Goal: Information Seeking & Learning: Learn about a topic

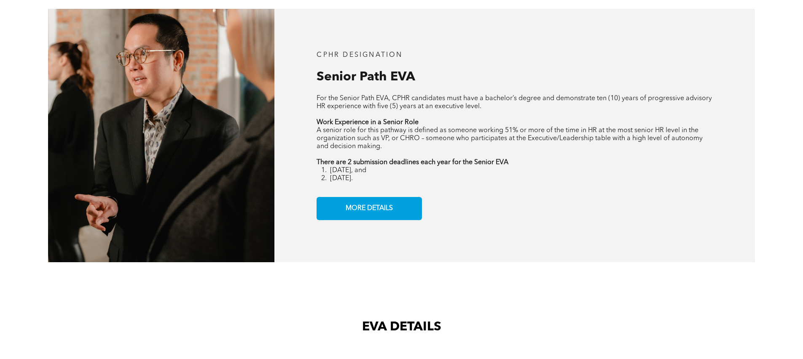
scroll to position [813, 0]
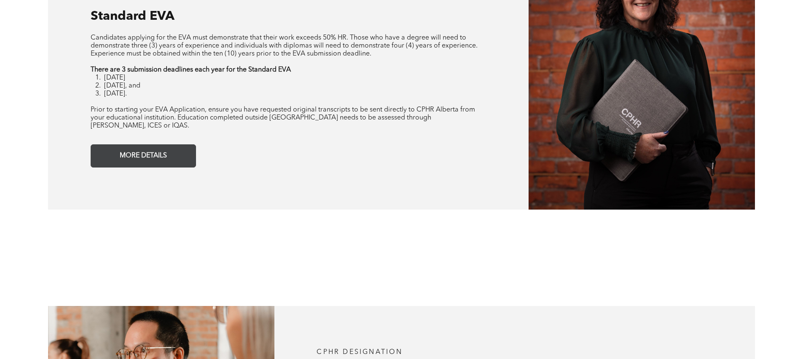
click at [129, 157] on link "MORE DETAILS" at bounding box center [143, 156] width 105 height 23
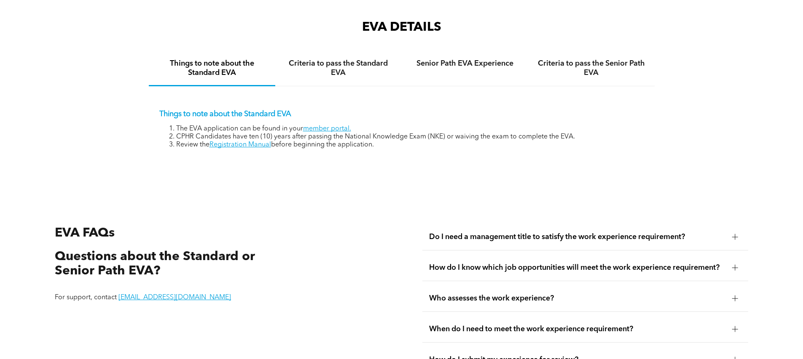
scroll to position [1413, 0]
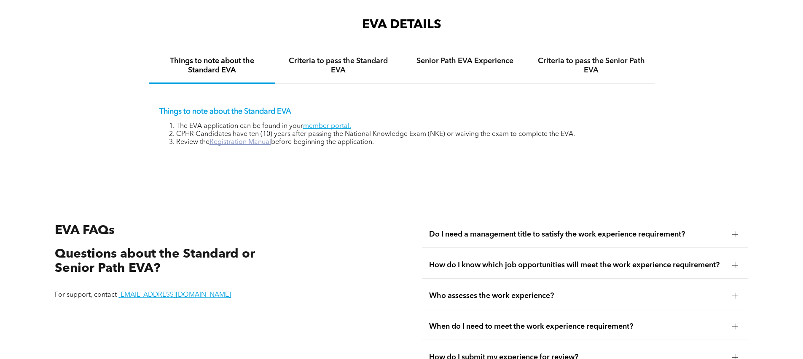
click at [246, 139] on link "Registration Manual" at bounding box center [240, 142] width 62 height 7
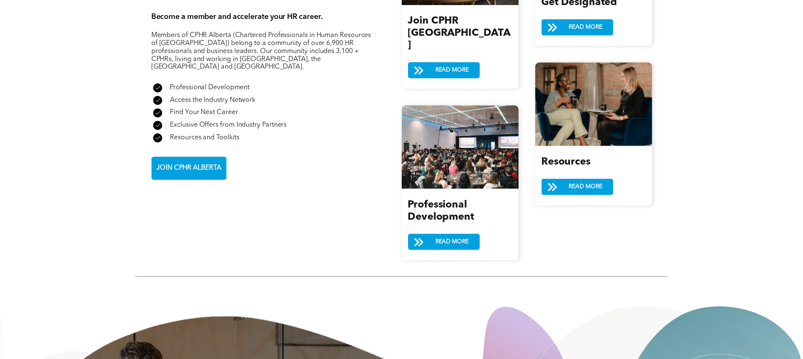
scroll to position [1089, 0]
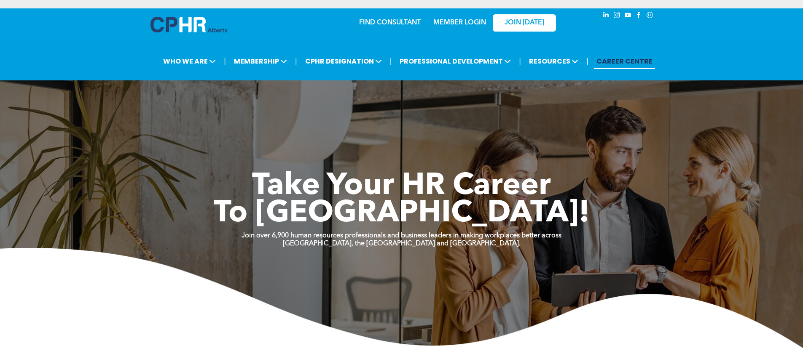
click at [404, 21] on div "MEMBER LOGIN" at bounding box center [441, 22] width 78 height 27
click at [401, 20] on link "FIND CONSULTANT" at bounding box center [390, 22] width 62 height 7
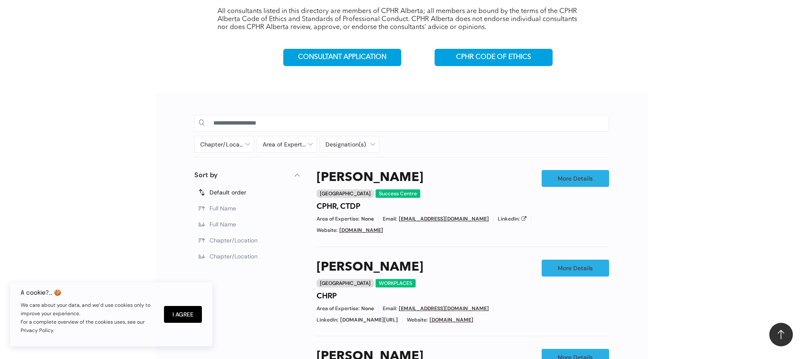
scroll to position [353, 0]
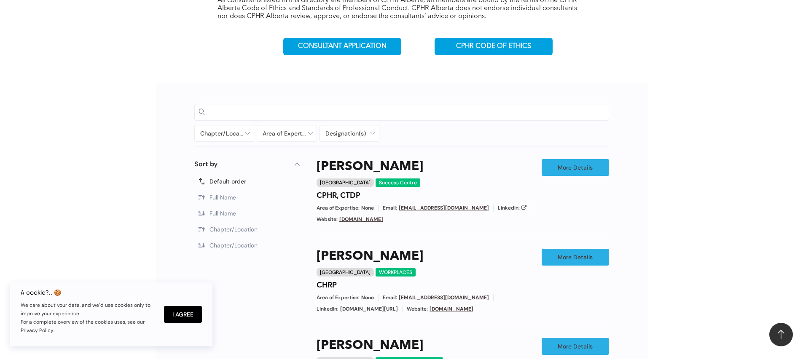
click at [235, 112] on input at bounding box center [408, 112] width 391 height 13
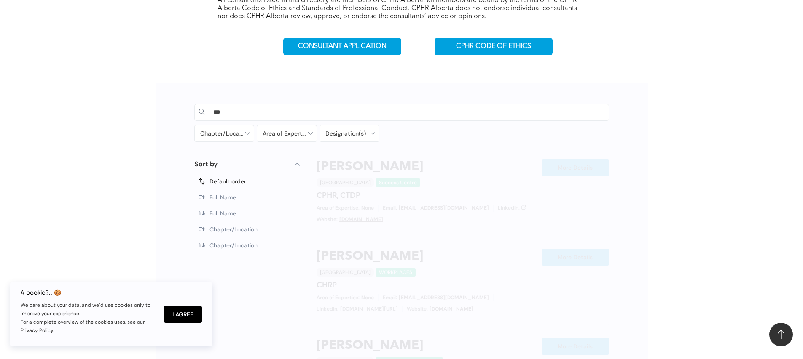
type input "***"
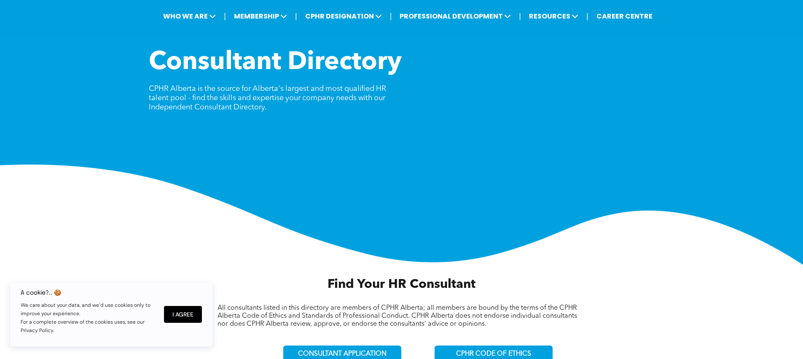
scroll to position [45, 0]
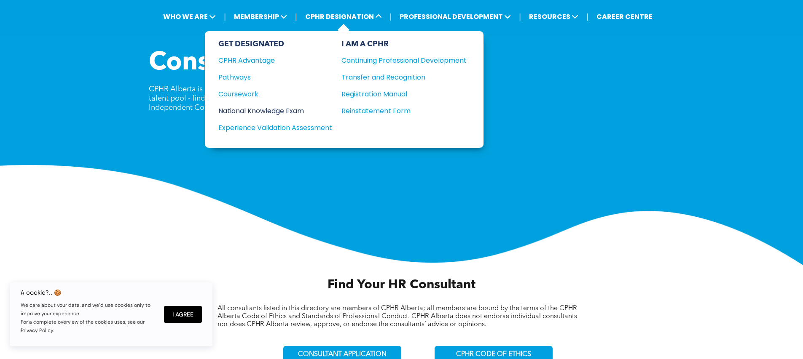
click at [242, 107] on div "National Knowledge Exam" at bounding box center [269, 111] width 102 height 11
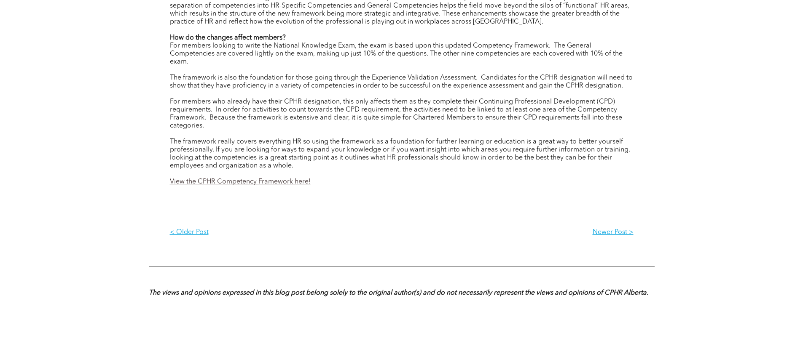
scroll to position [1384, 0]
click at [283, 179] on link "View the CPHR Competency Framework here!" at bounding box center [240, 181] width 141 height 7
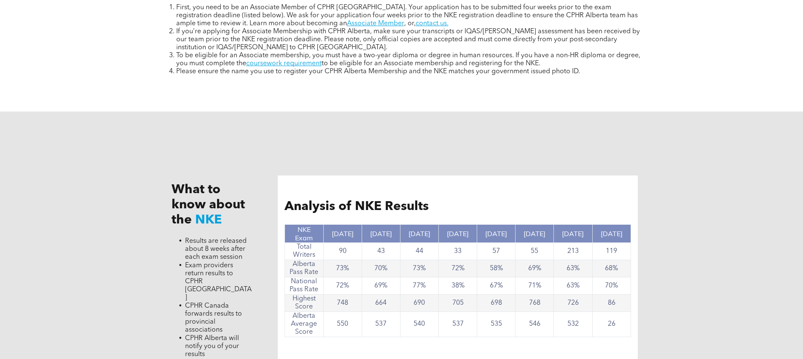
scroll to position [823, 0]
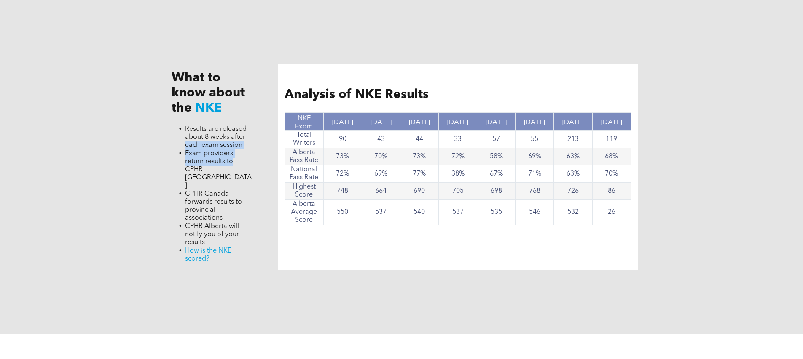
drag, startPoint x: 184, startPoint y: 148, endPoint x: 231, endPoint y: 162, distance: 49.1
click at [231, 162] on ul "Results are released about 8 weeks after each exam session Exam providers retur…" at bounding box center [211, 194] width 81 height 138
click at [231, 162] on span "Exam providers return results to CPHR Canada" at bounding box center [218, 169] width 67 height 39
click at [332, 138] on td "90" at bounding box center [342, 139] width 38 height 17
click at [333, 155] on td "73%" at bounding box center [342, 156] width 38 height 17
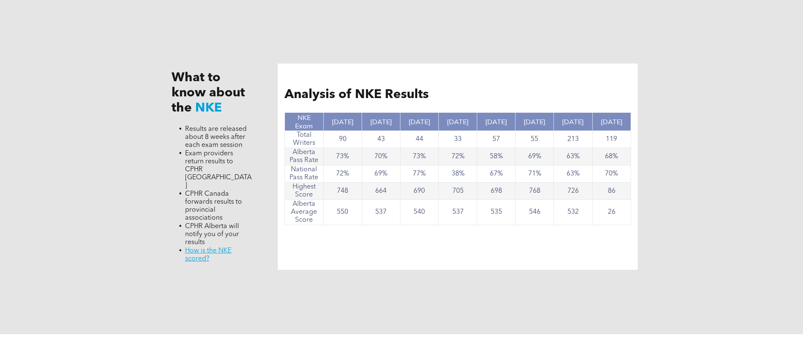
click at [334, 169] on td "72%" at bounding box center [342, 174] width 38 height 17
click at [333, 190] on td "748" at bounding box center [342, 191] width 38 height 17
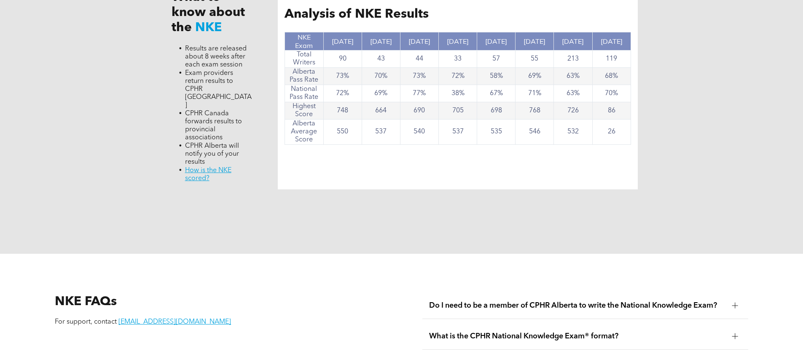
scroll to position [905, 0]
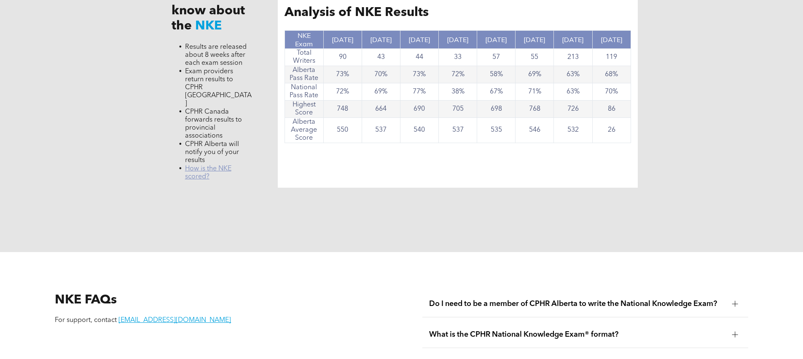
click at [208, 166] on link "﻿ How is the NKE scored?" at bounding box center [208, 173] width 46 height 15
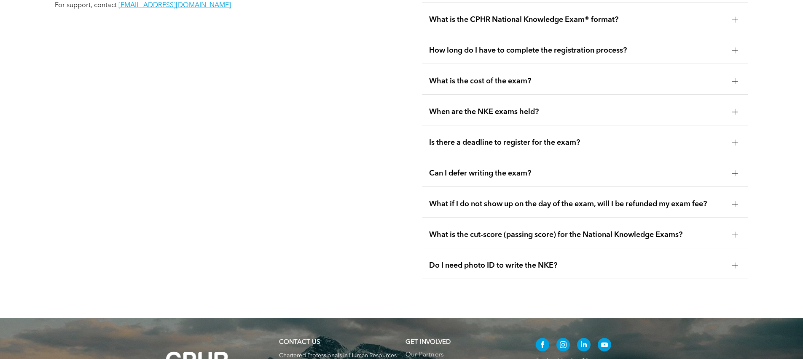
scroll to position [1256, 0]
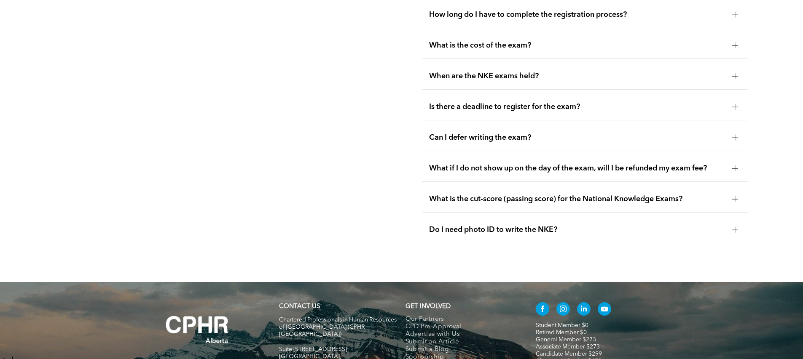
click at [484, 41] on span "What is the cost of the exam?" at bounding box center [577, 45] width 296 height 9
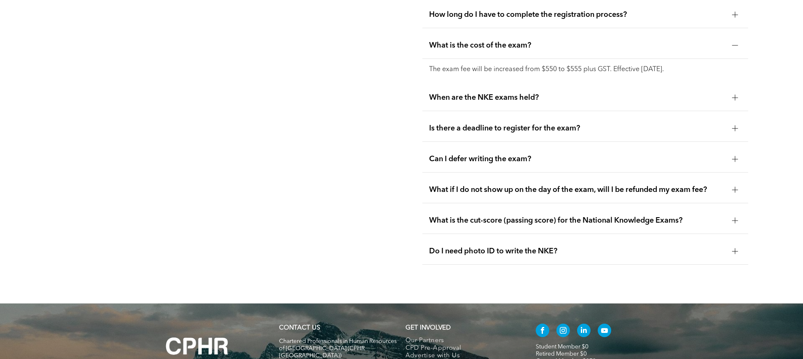
click at [484, 41] on span "What is the cost of the exam?" at bounding box center [577, 45] width 296 height 9
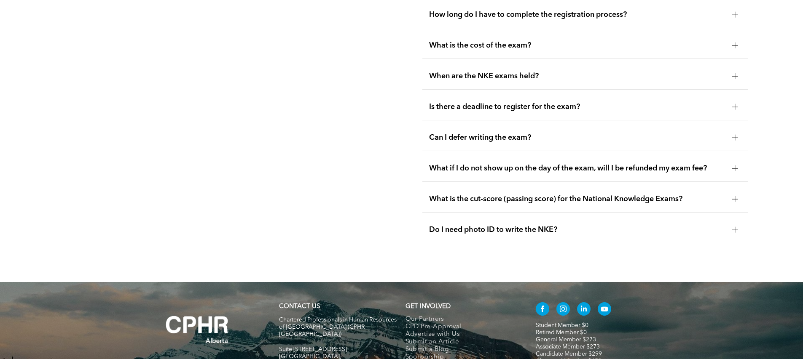
click at [439, 195] on span "What is the cut-score (passing score) for the National Knowledge Exams?" at bounding box center [577, 199] width 296 height 9
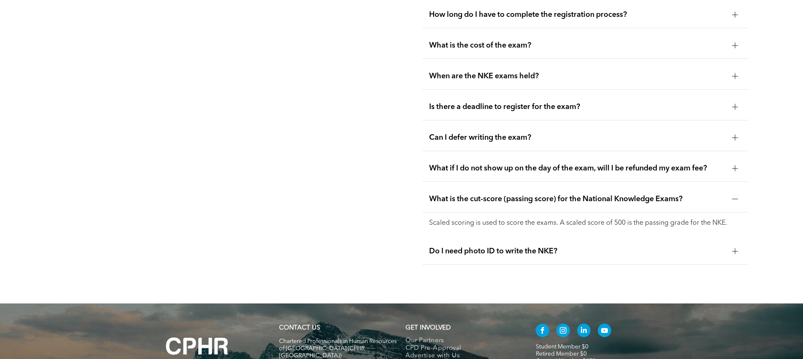
click at [439, 195] on span "What is the cut-score (passing score) for the National Knowledge Exams?" at bounding box center [577, 199] width 296 height 9
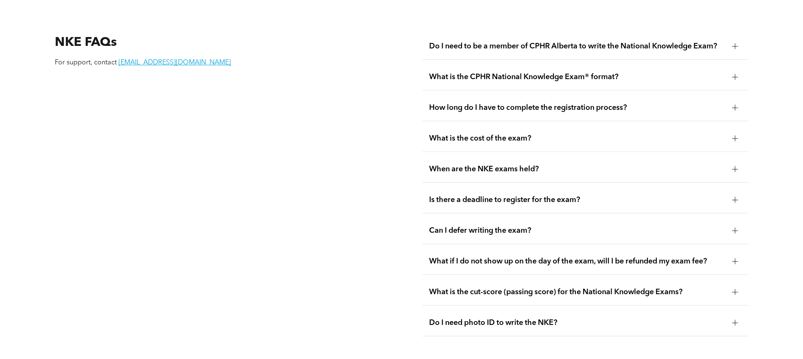
scroll to position [1113, 0]
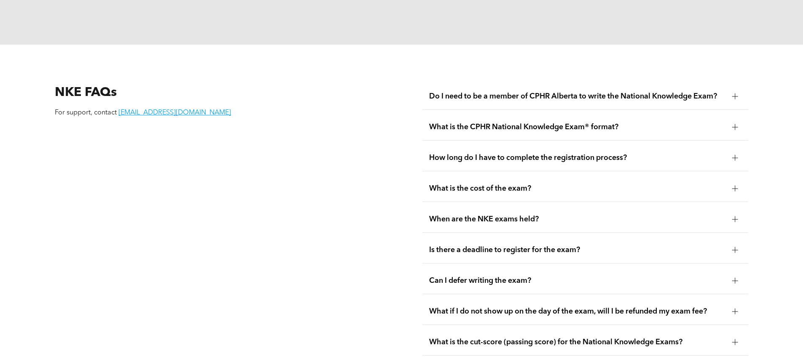
click at [436, 153] on span "How long do I have to complete the registration process?" at bounding box center [577, 157] width 296 height 9
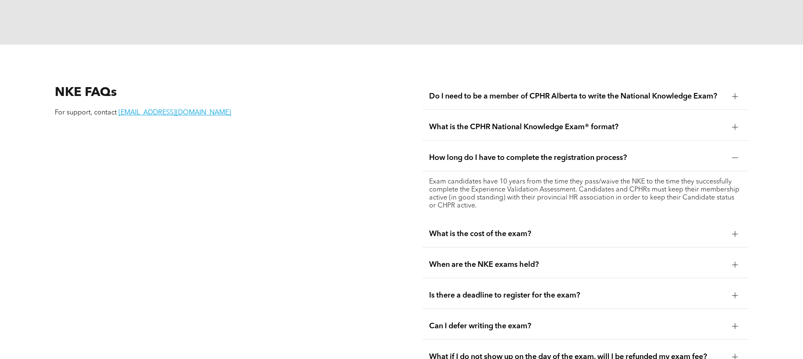
click at [436, 153] on span "How long do I have to complete the registration process?" at bounding box center [577, 157] width 296 height 9
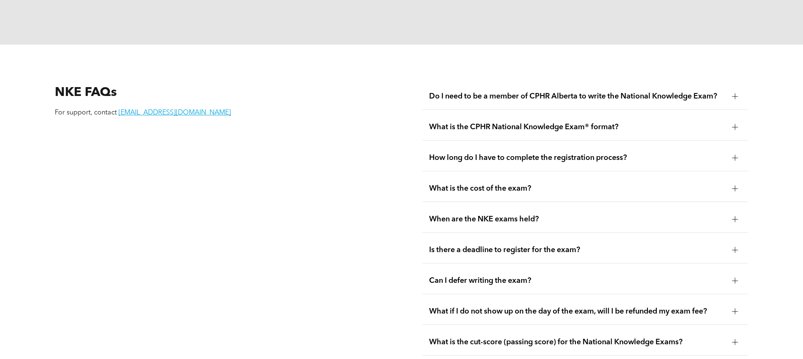
click at [436, 153] on span "How long do I have to complete the registration process?" at bounding box center [577, 157] width 296 height 9
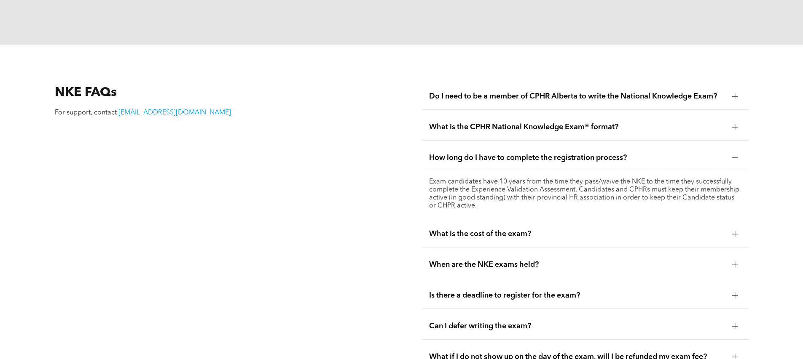
click at [436, 153] on span "How long do I have to complete the registration process?" at bounding box center [577, 157] width 296 height 9
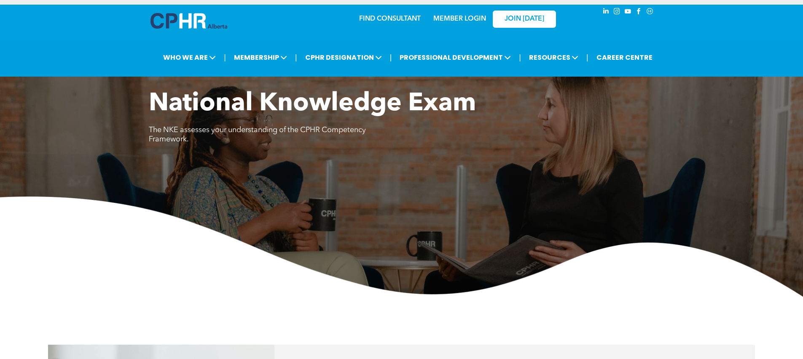
scroll to position [0, 0]
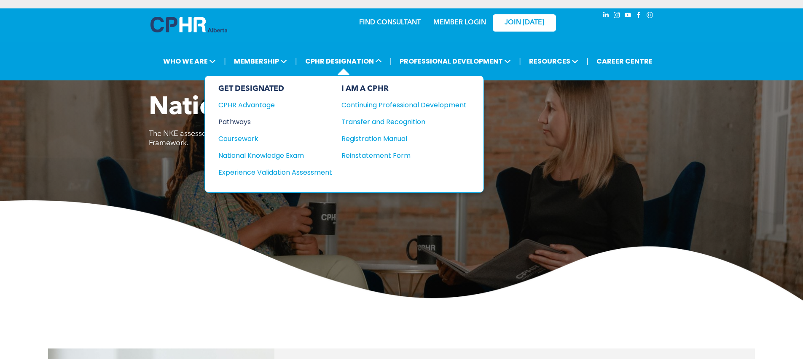
click at [247, 122] on div "Pathways" at bounding box center [269, 122] width 102 height 11
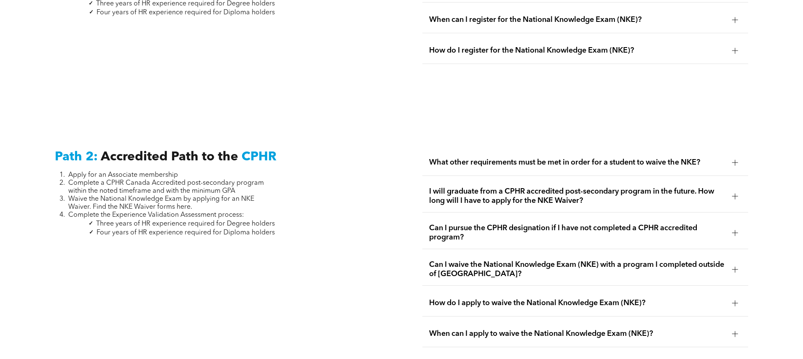
scroll to position [1277, 0]
click at [484, 260] on span "Can I waive the National Knowledge Exam (NKE) with a program I completed outsid…" at bounding box center [577, 269] width 296 height 19
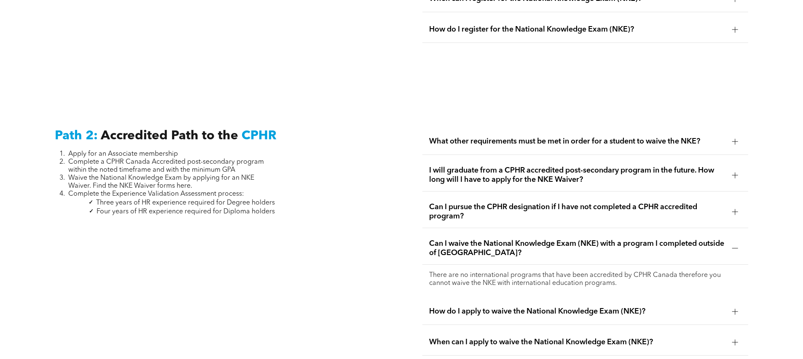
scroll to position [1298, 0]
click at [480, 307] on span "How do I apply to waive the National Knowledge Exam (NKE)?" at bounding box center [577, 311] width 296 height 9
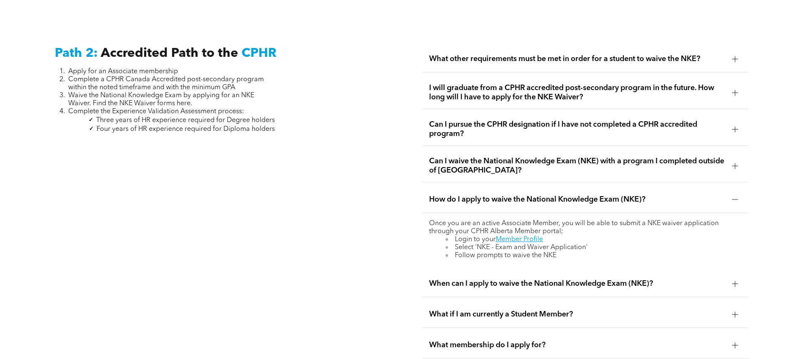
scroll to position [1424, 0]
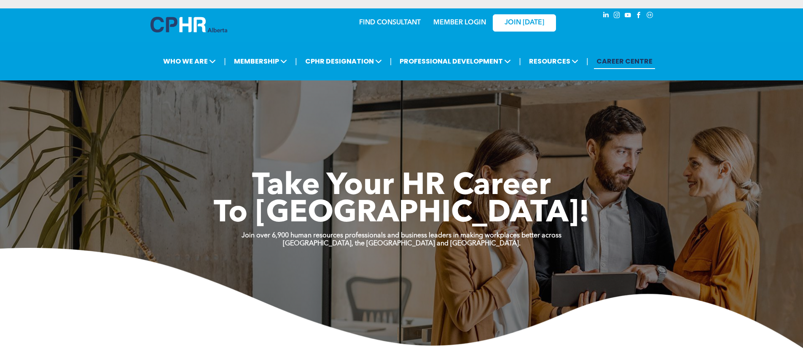
click at [482, 17] on div "JOIN [DATE]" at bounding box center [519, 22] width 78 height 27
click at [474, 22] on link "MEMBER LOGIN" at bounding box center [459, 22] width 53 height 7
